Goal: Task Accomplishment & Management: Manage account settings

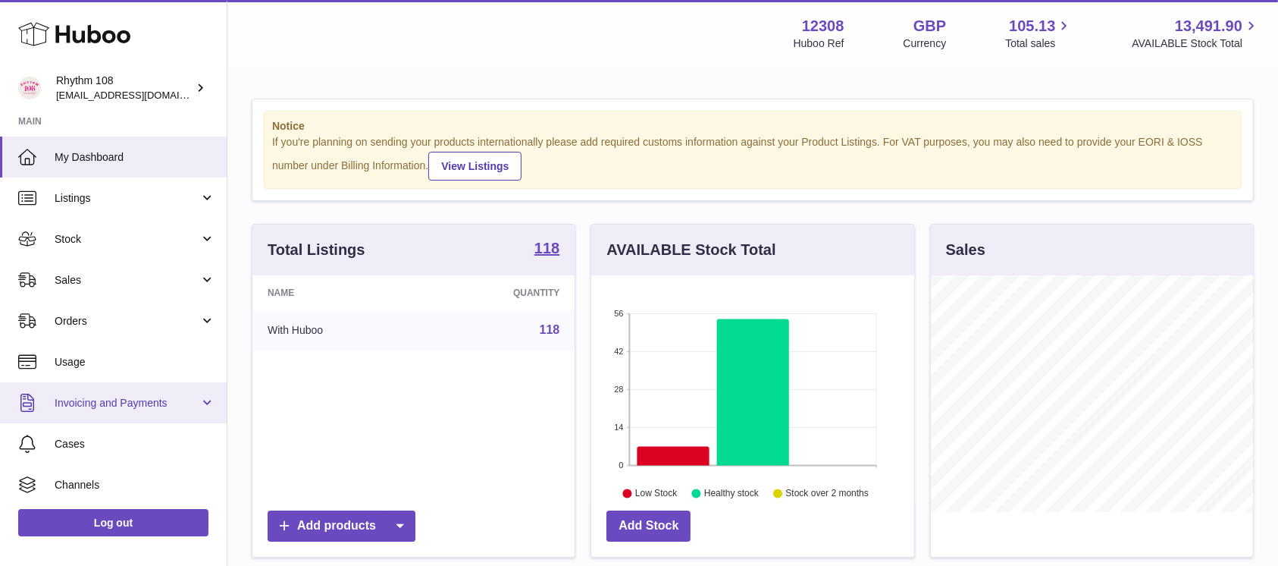
scroll to position [81, 0]
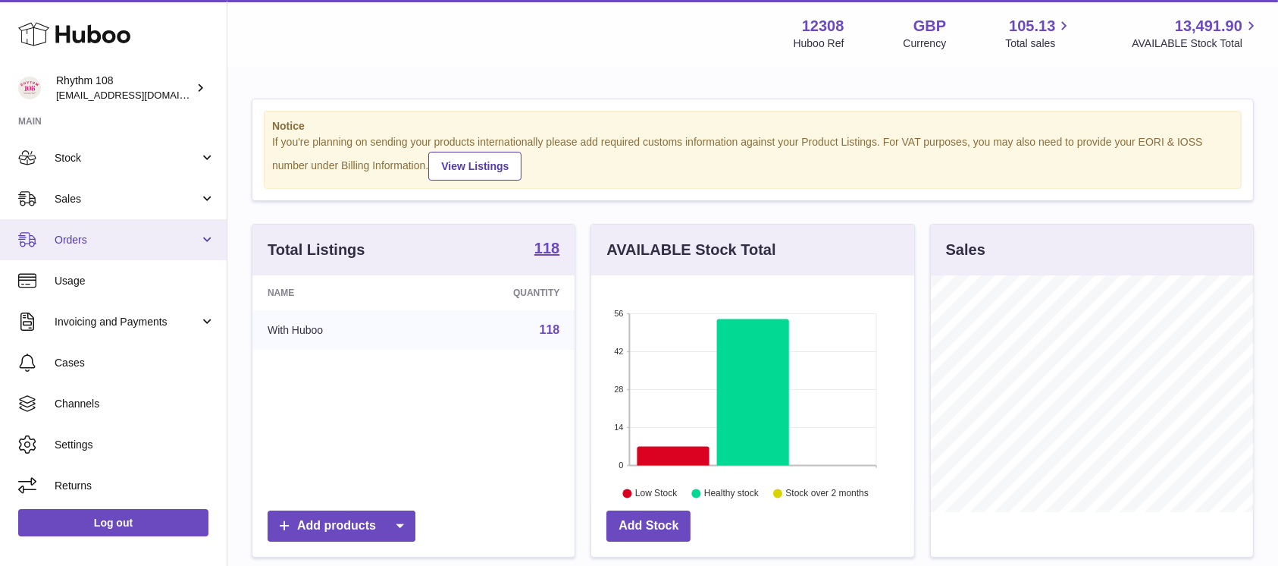
click at [64, 221] on link "Orders" at bounding box center [113, 239] width 227 height 41
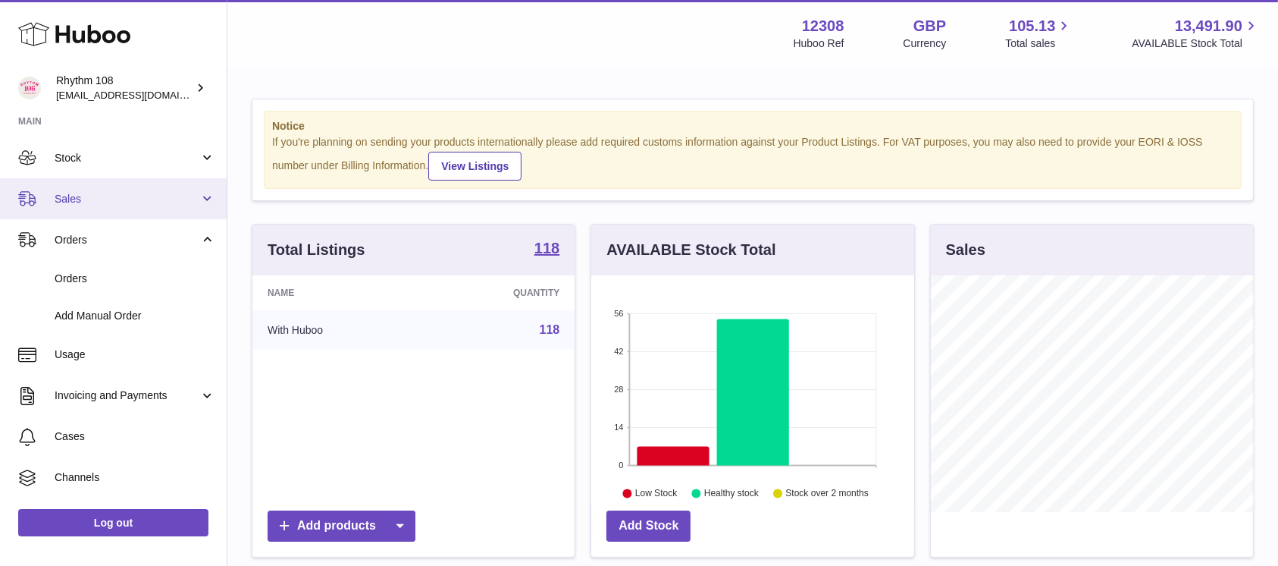
click at [67, 190] on link "Sales" at bounding box center [113, 198] width 227 height 41
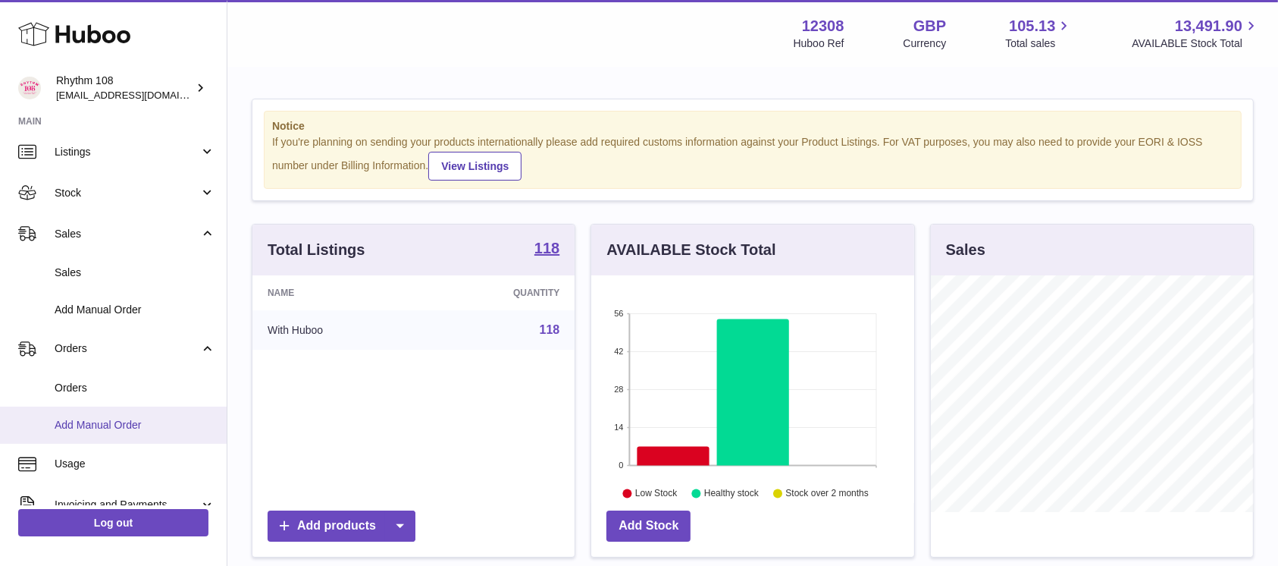
scroll to position [27, 0]
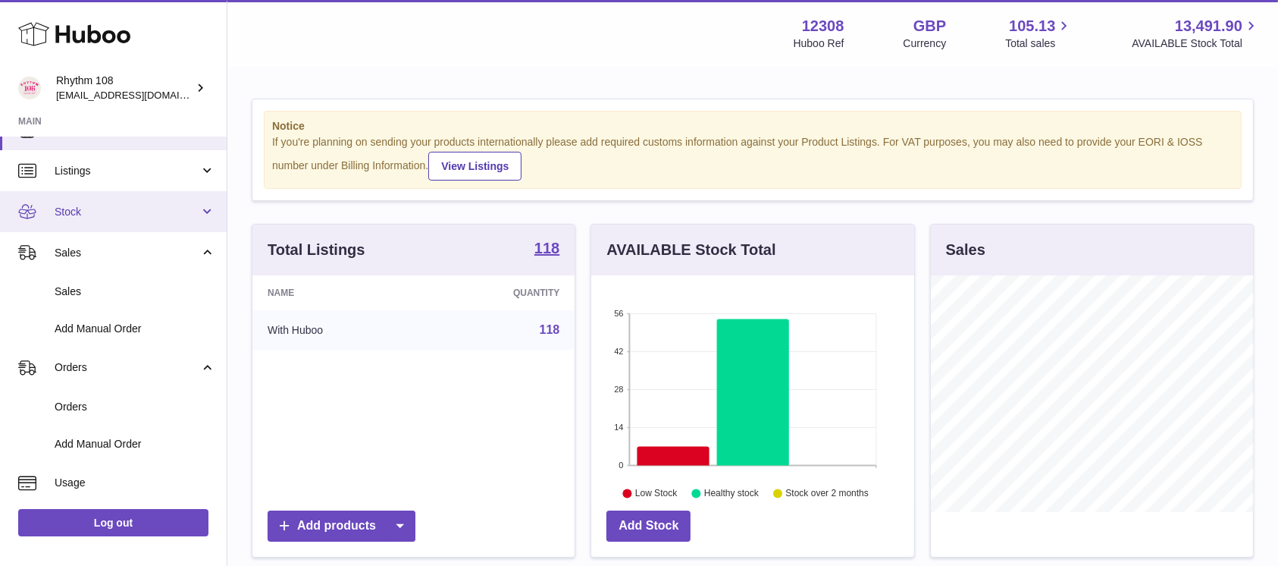
click at [81, 209] on span "Stock" at bounding box center [127, 212] width 145 height 14
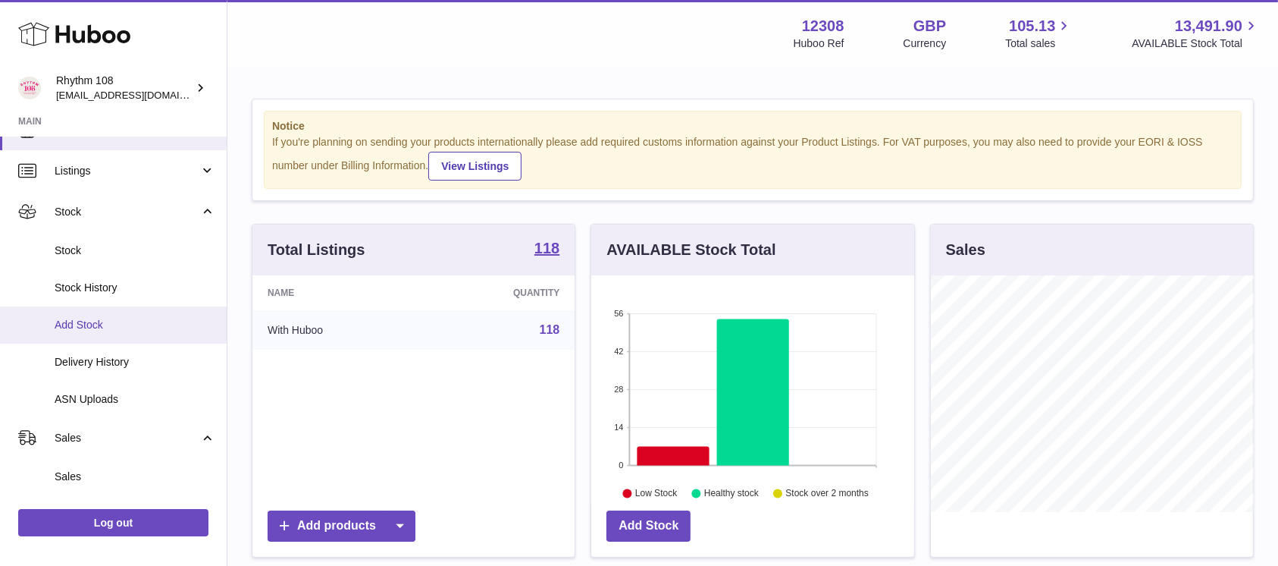
click at [104, 325] on span "Add Stock" at bounding box center [135, 325] width 161 height 14
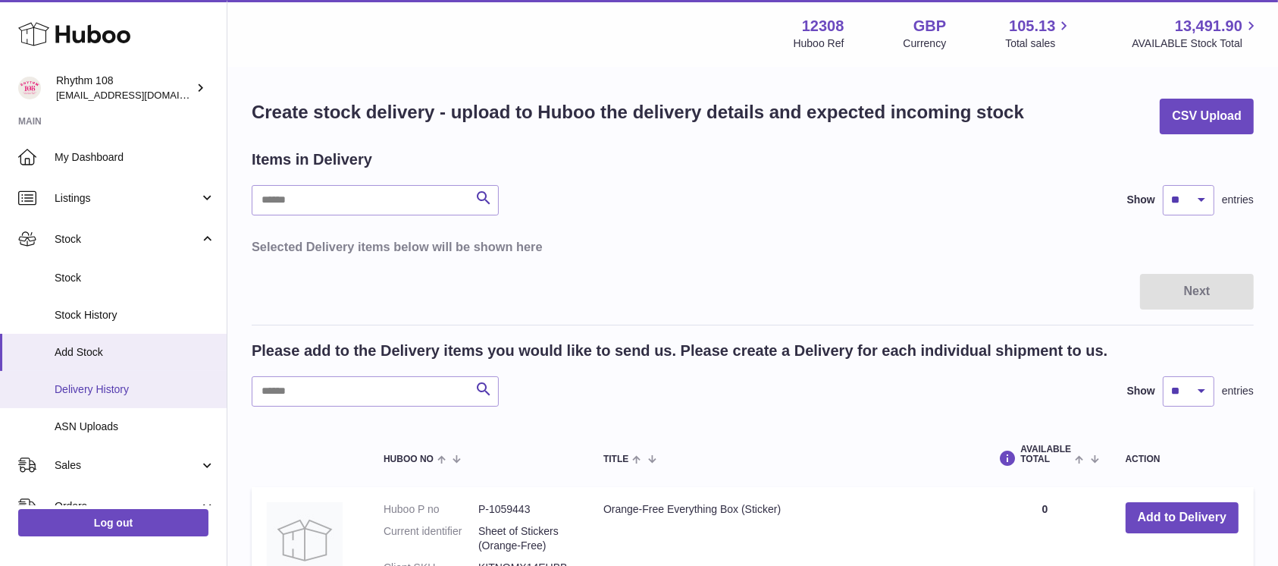
click at [124, 385] on span "Delivery History" at bounding box center [135, 389] width 161 height 14
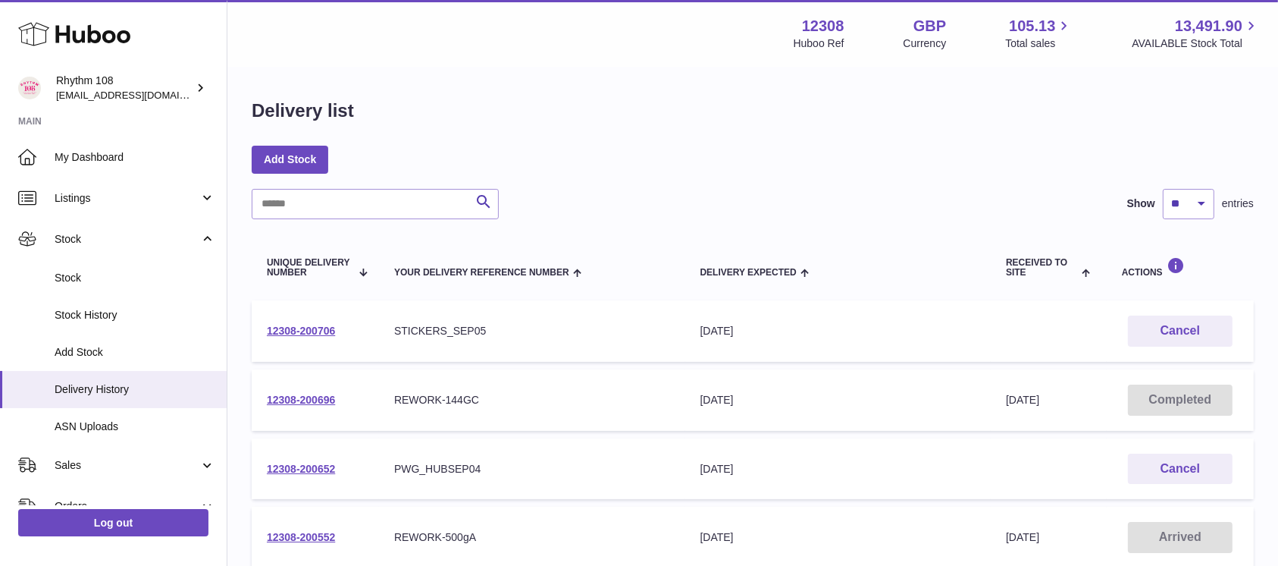
click at [673, 99] on div "Delivery list" at bounding box center [753, 115] width 1002 height 32
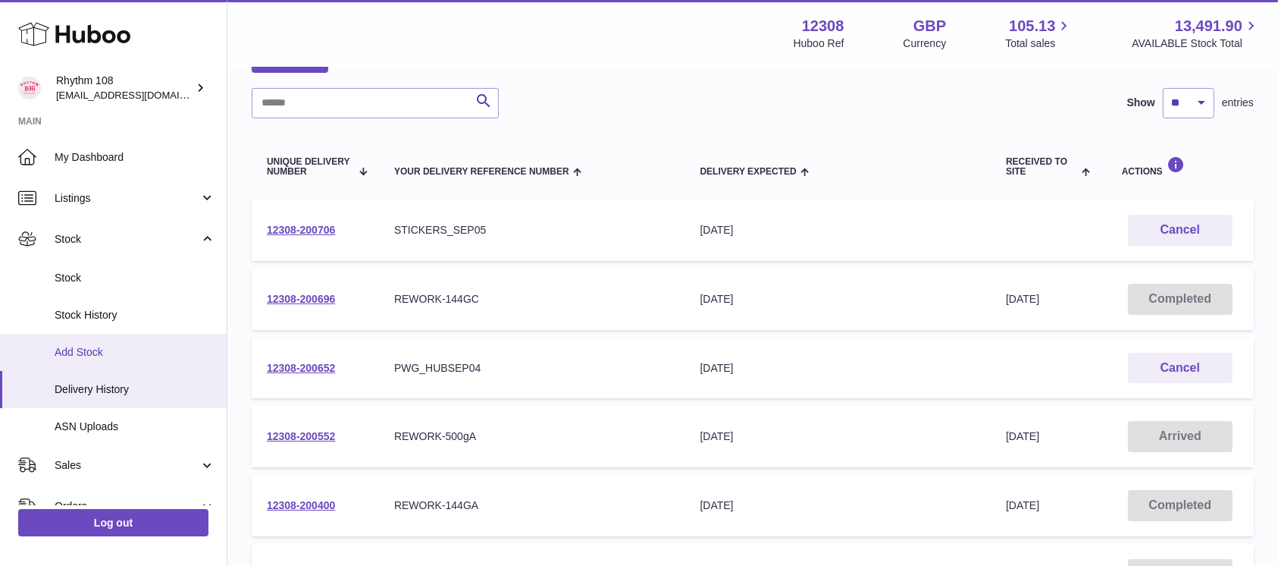
click at [115, 359] on link "Add Stock" at bounding box center [113, 352] width 227 height 37
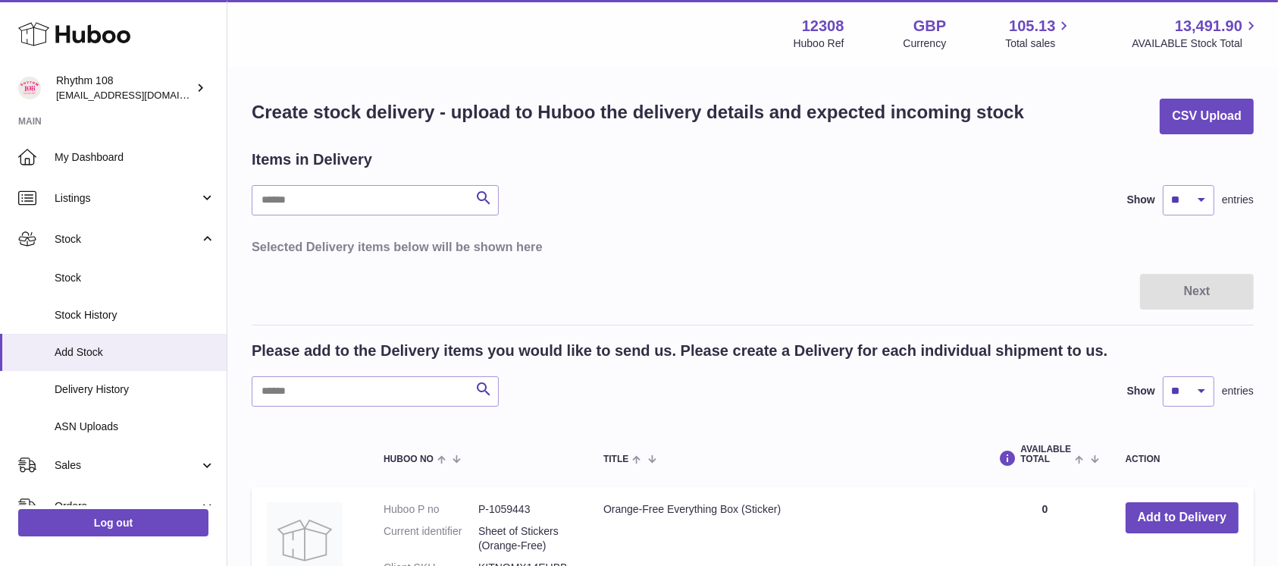
click at [880, 244] on h3 "Selected Delivery items below will be shown here" at bounding box center [753, 246] width 1002 height 17
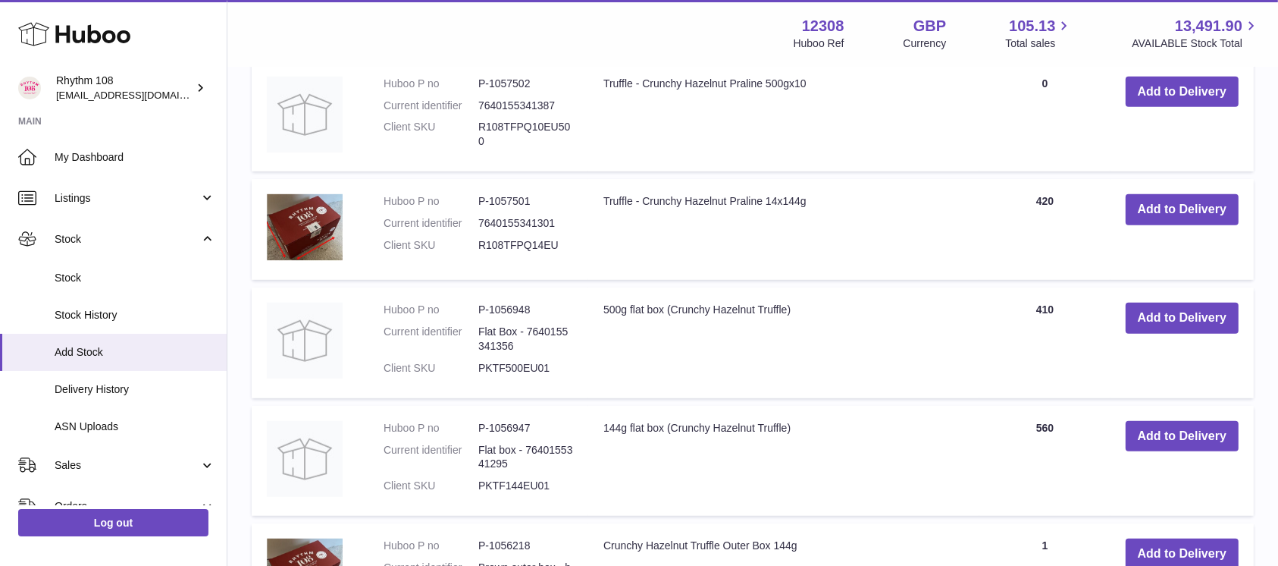
scroll to position [910, 0]
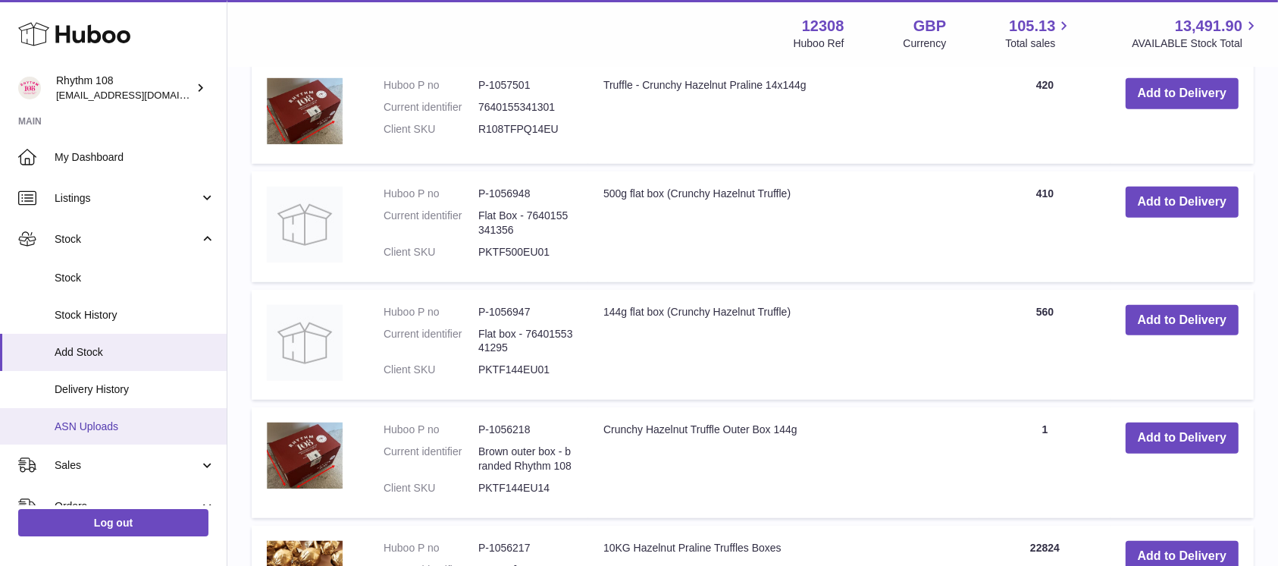
click at [114, 438] on link "ASN Uploads" at bounding box center [113, 426] width 227 height 37
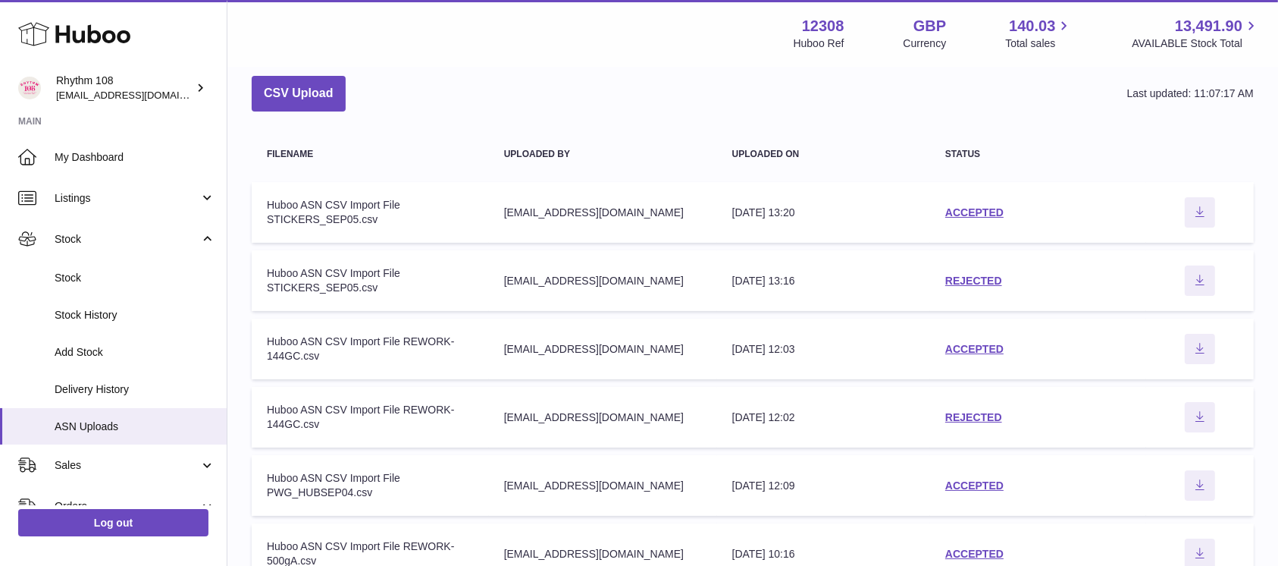
scroll to position [101, 0]
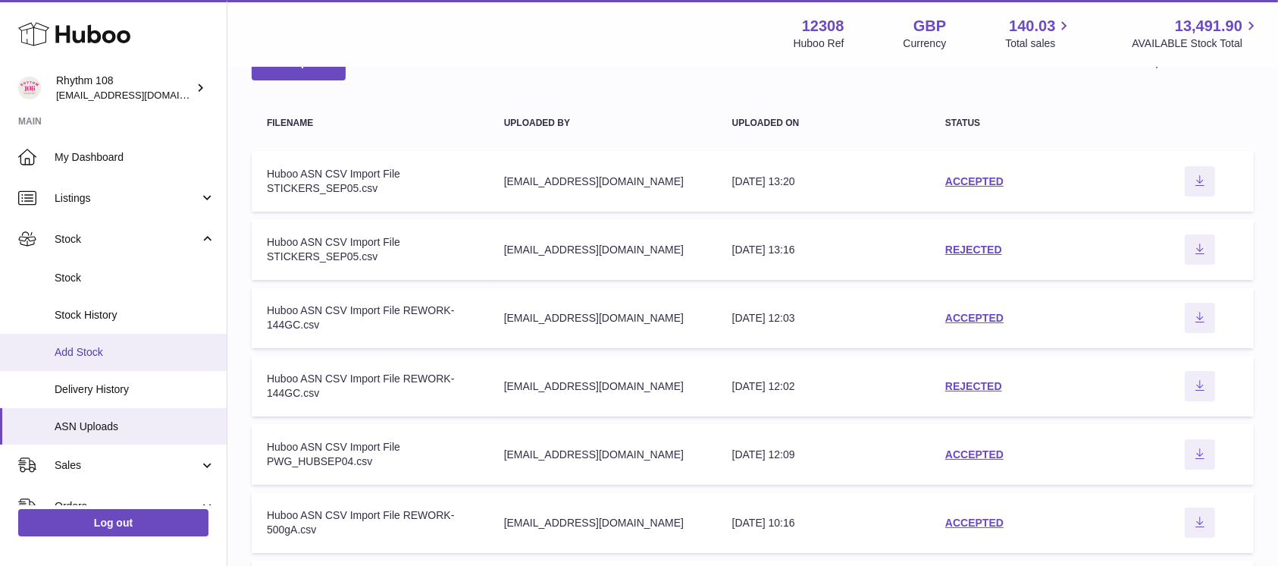
click at [117, 362] on link "Add Stock" at bounding box center [113, 352] width 227 height 37
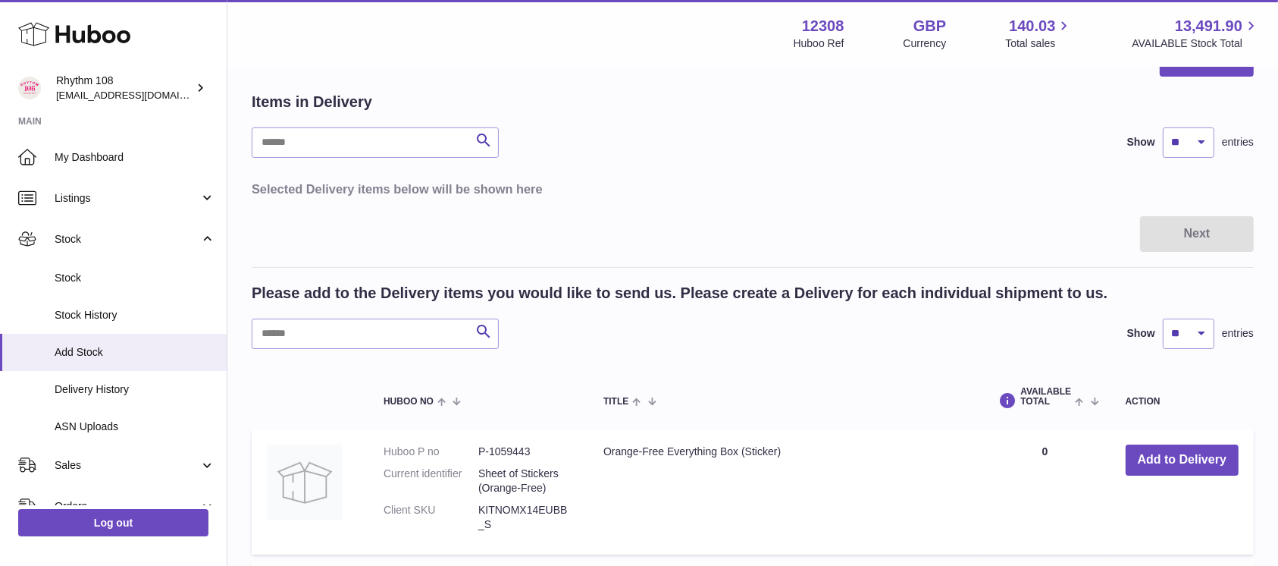
scroll to position [101, 0]
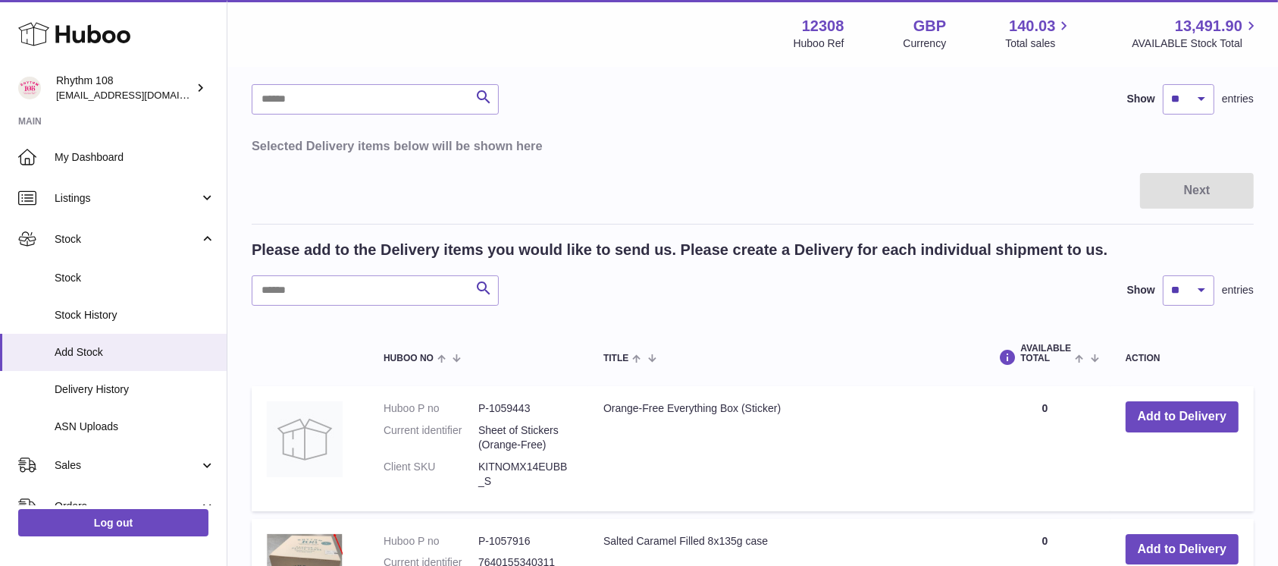
click at [597, 173] on div "Next" at bounding box center [753, 191] width 1002 height 36
click at [139, 416] on link "ASN Uploads" at bounding box center [113, 426] width 227 height 37
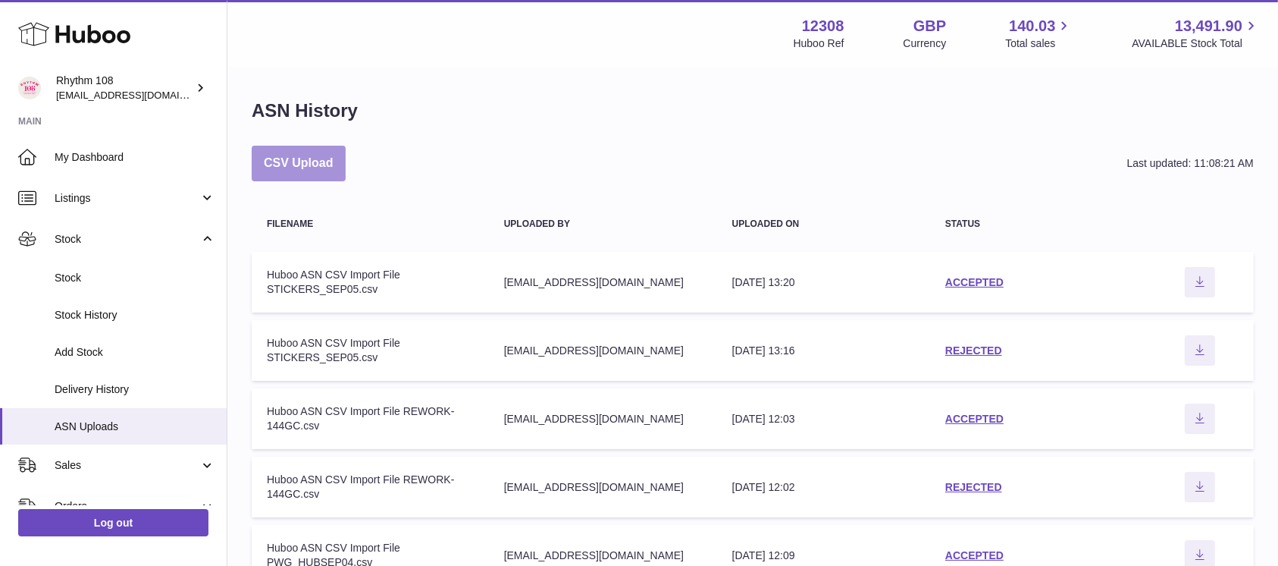
click at [306, 175] on button "CSV Upload" at bounding box center [299, 164] width 94 height 36
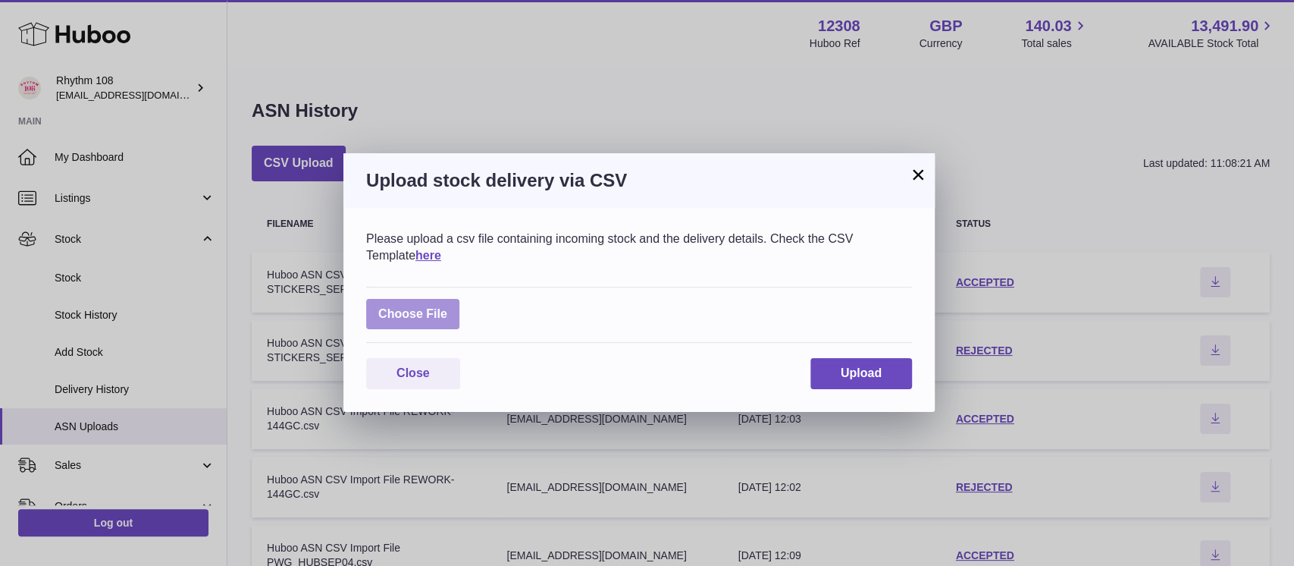
click at [430, 320] on label at bounding box center [412, 314] width 93 height 31
click at [447, 307] on input "file" at bounding box center [447, 306] width 1 height 1
type input "**********"
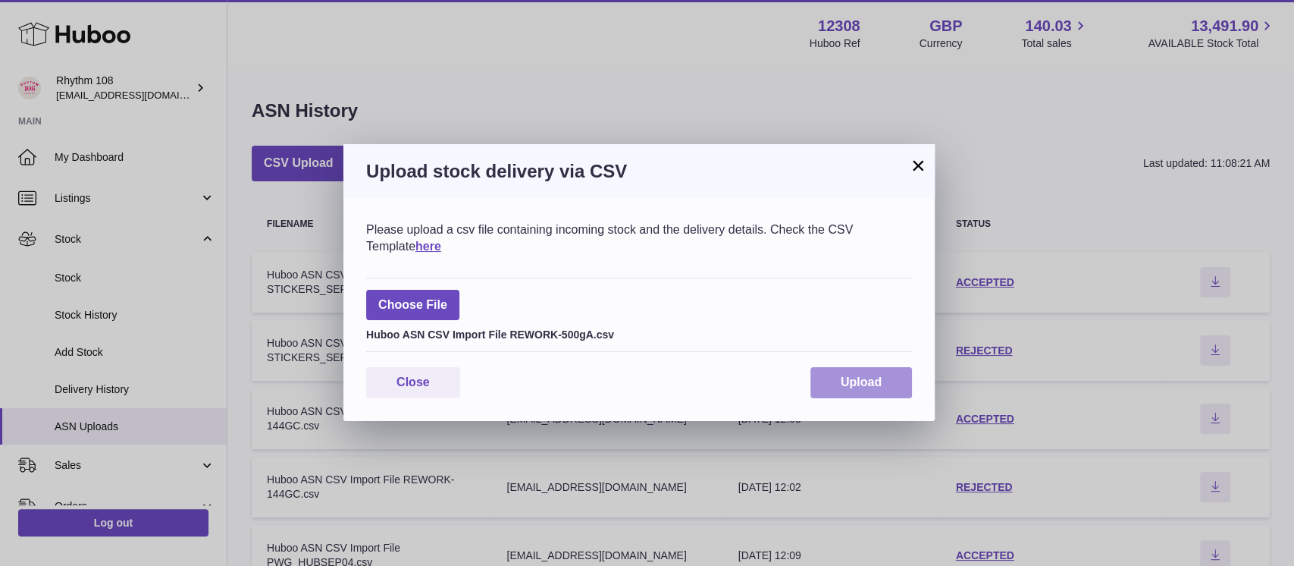
click at [874, 391] on button "Upload" at bounding box center [862, 382] width 102 height 31
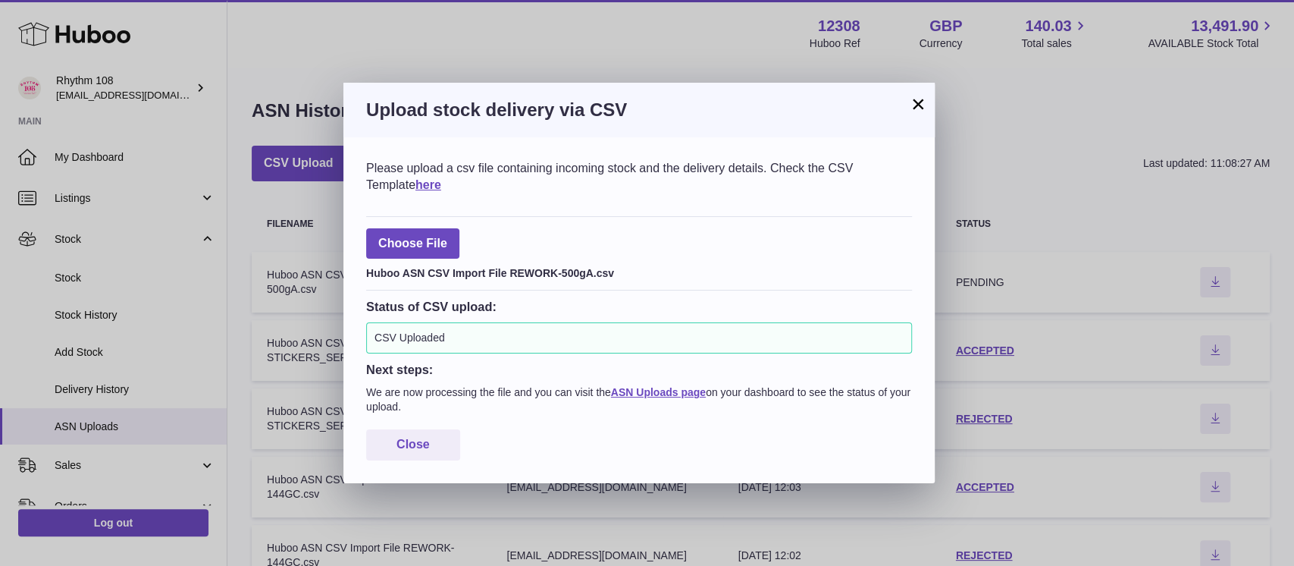
click at [920, 106] on button "×" at bounding box center [918, 104] width 18 height 18
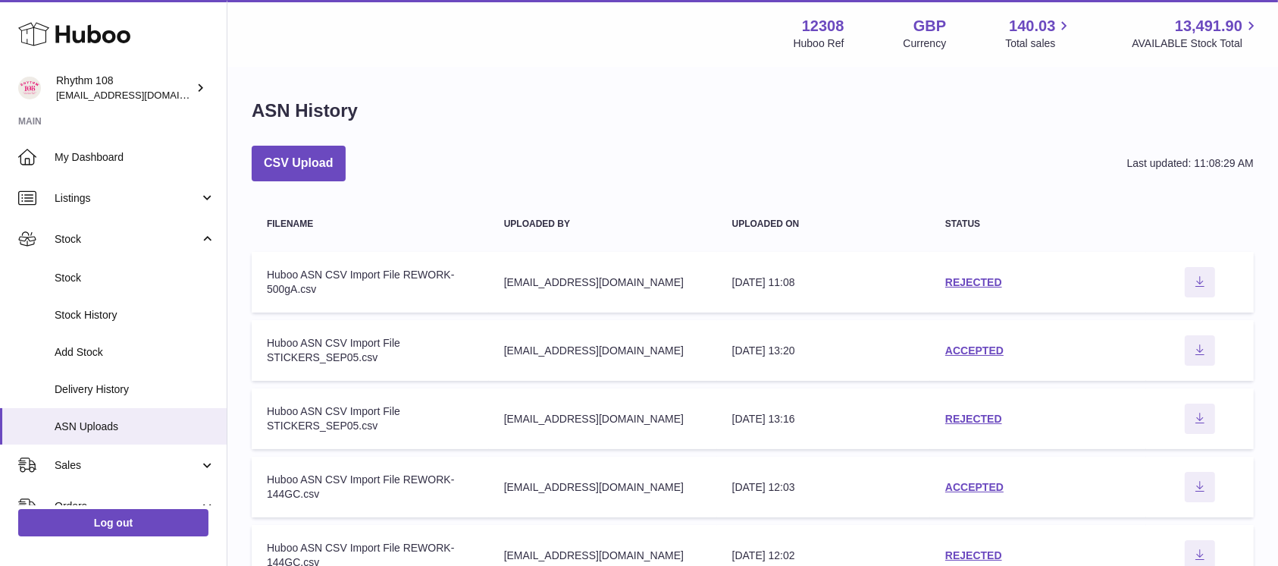
click at [934, 130] on div "ASN History" at bounding box center [753, 115] width 1002 height 32
click at [966, 284] on link "REJECTED" at bounding box center [974, 282] width 57 height 12
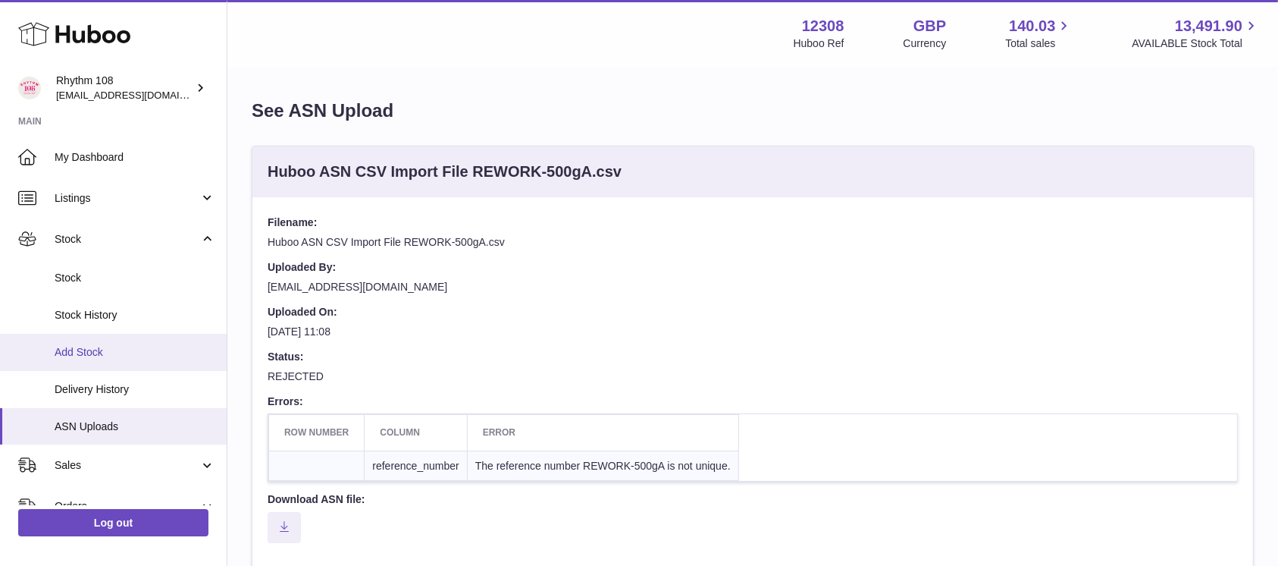
click at [93, 361] on link "Add Stock" at bounding box center [113, 352] width 227 height 37
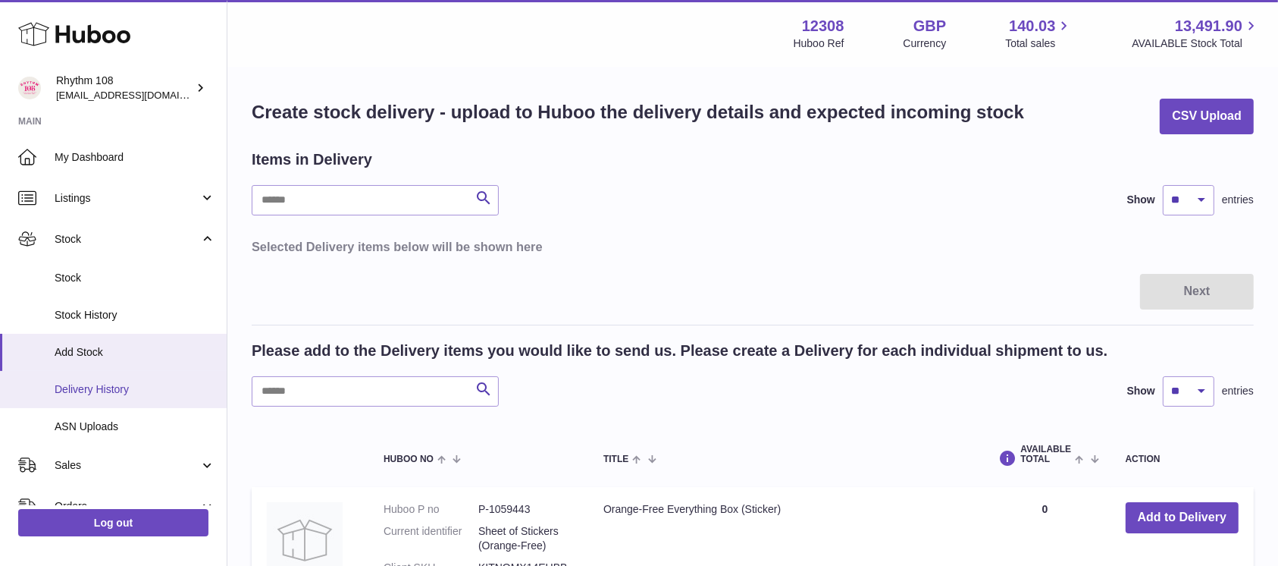
click at [101, 397] on link "Delivery History" at bounding box center [113, 389] width 227 height 37
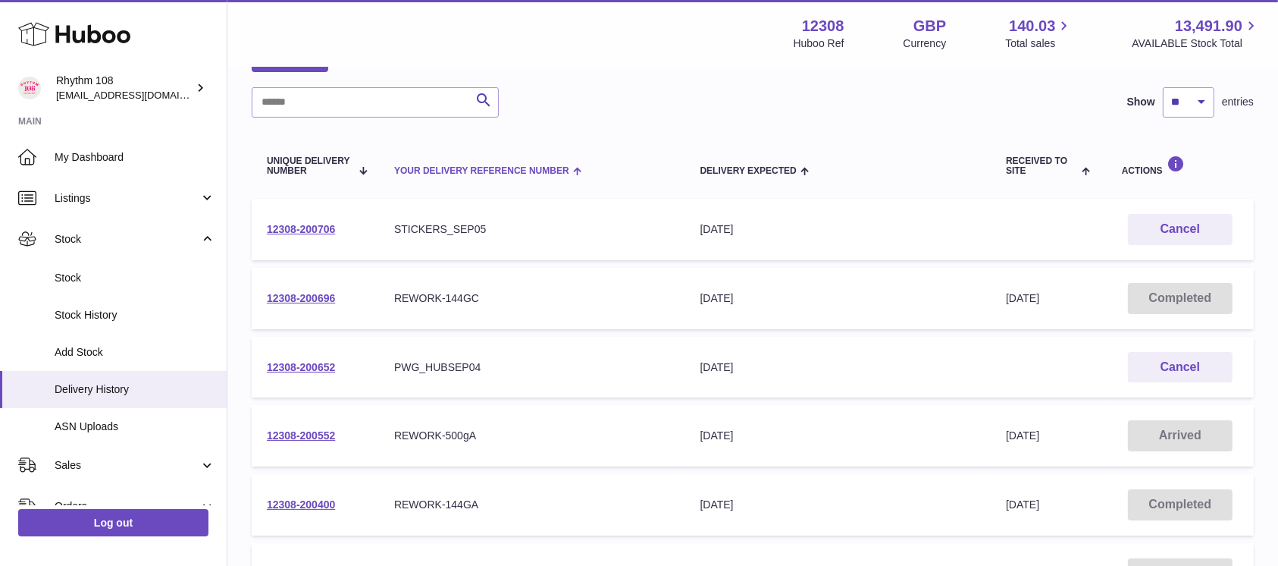
scroll to position [202, 0]
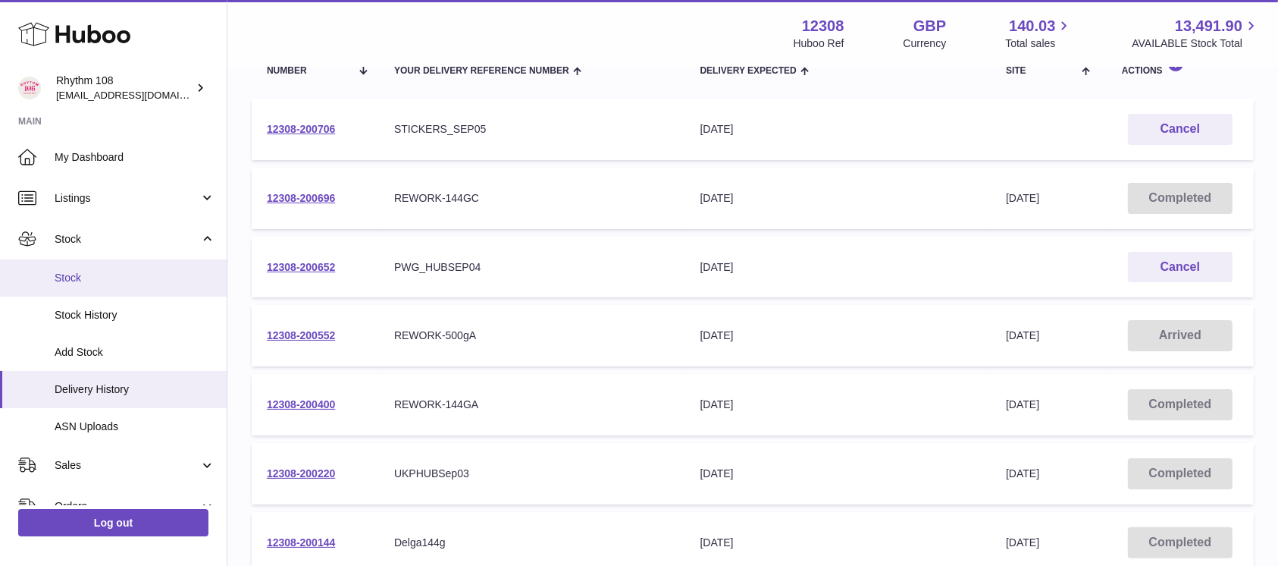
click at [103, 290] on link "Stock" at bounding box center [113, 277] width 227 height 37
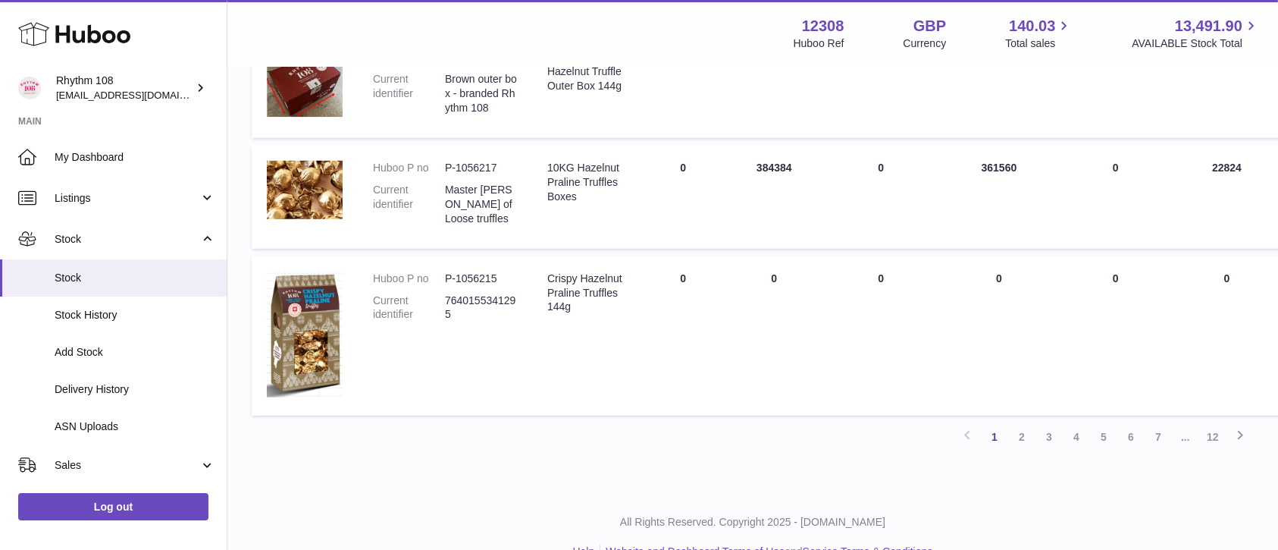
scroll to position [1102, 0]
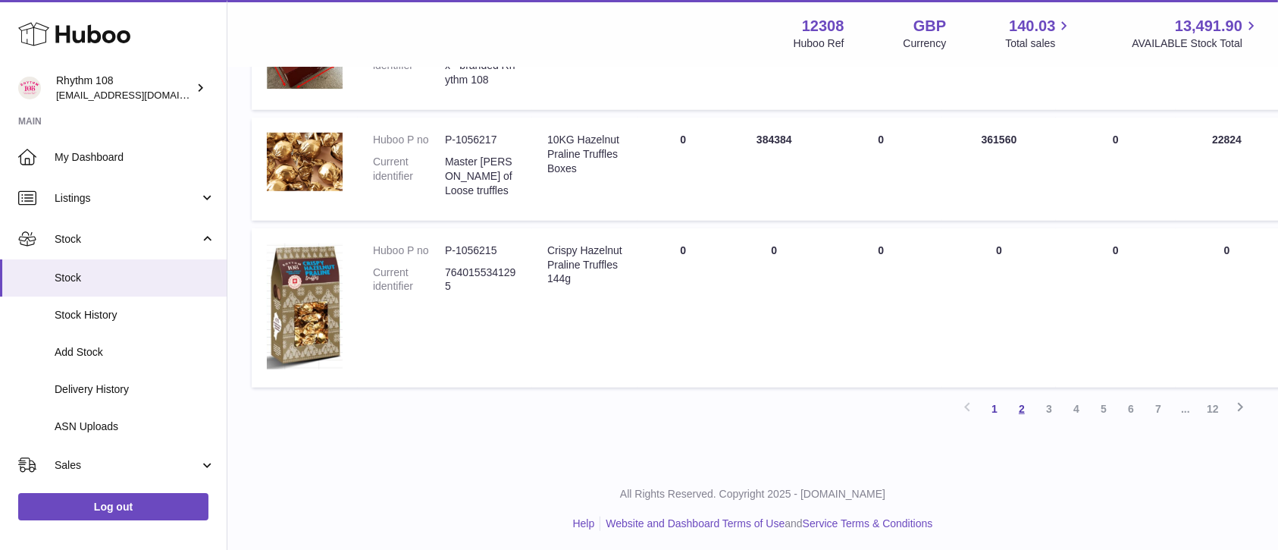
click at [1024, 403] on link "2" at bounding box center [1021, 408] width 27 height 27
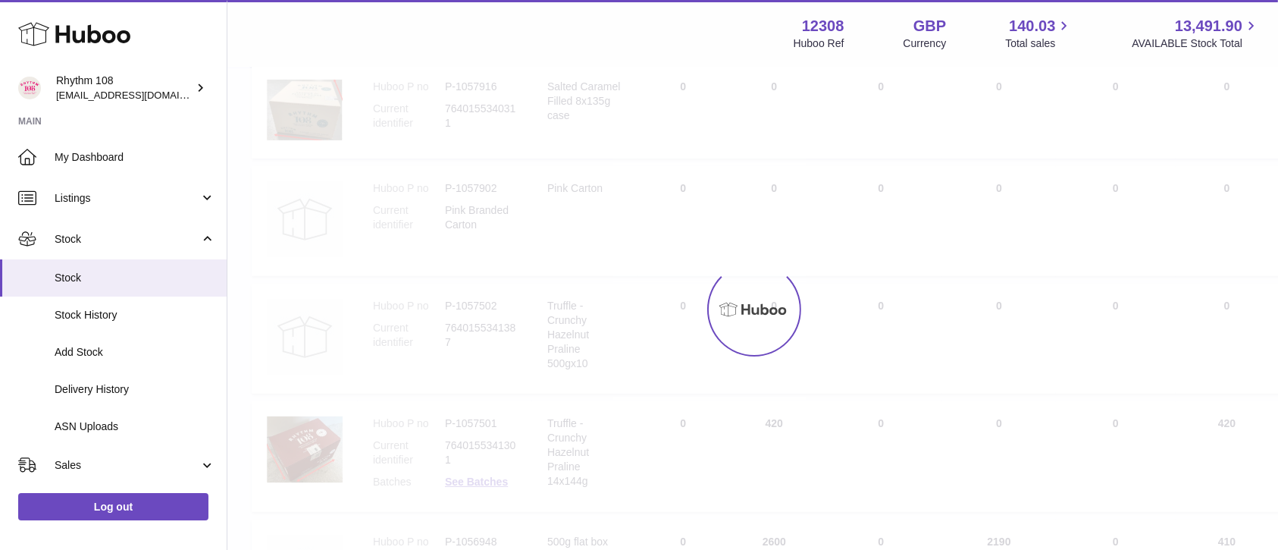
scroll to position [67, 0]
